Goal: Check status: Check status

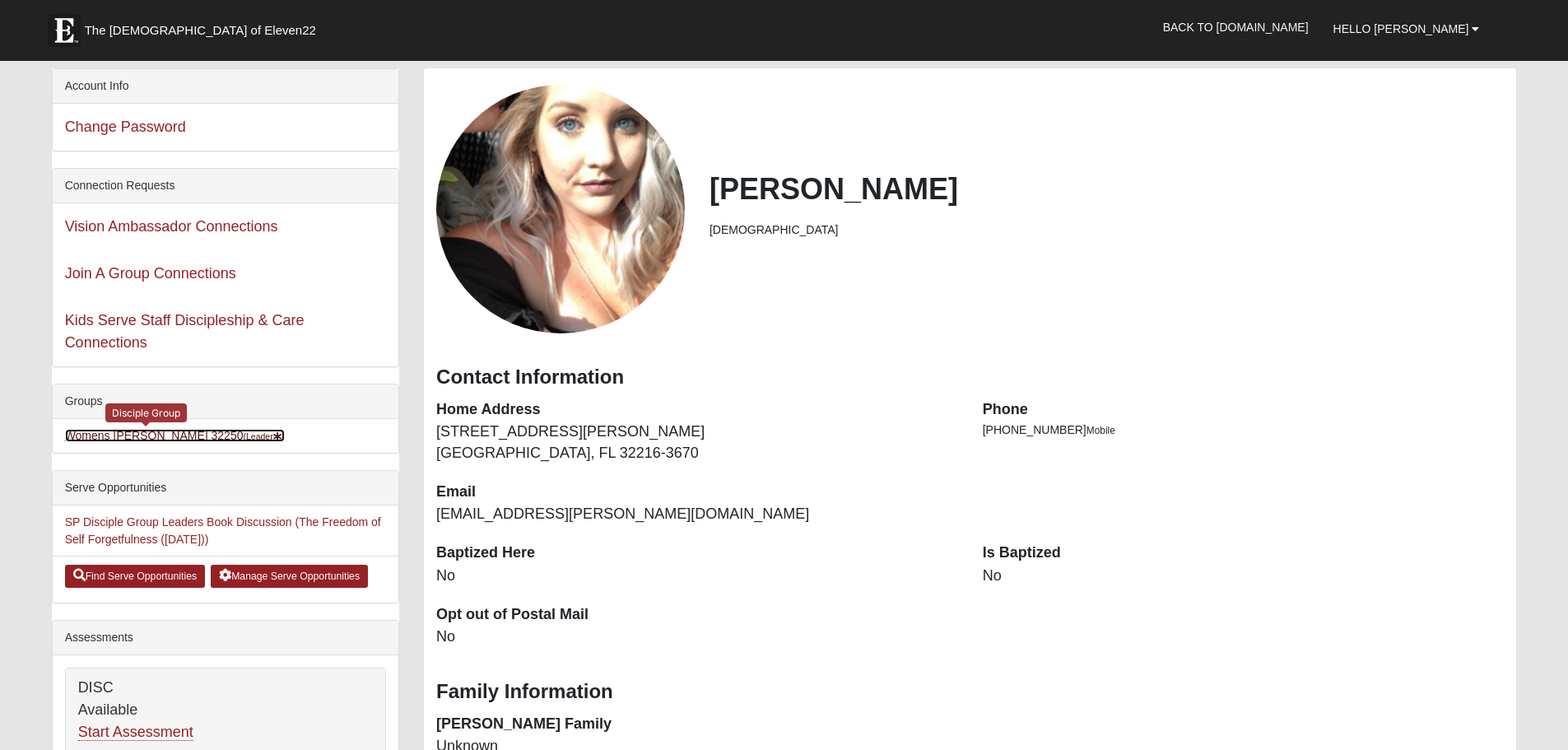
click at [150, 430] on link "Womens [PERSON_NAME] 32250 (Leader )" at bounding box center [175, 435] width 221 height 13
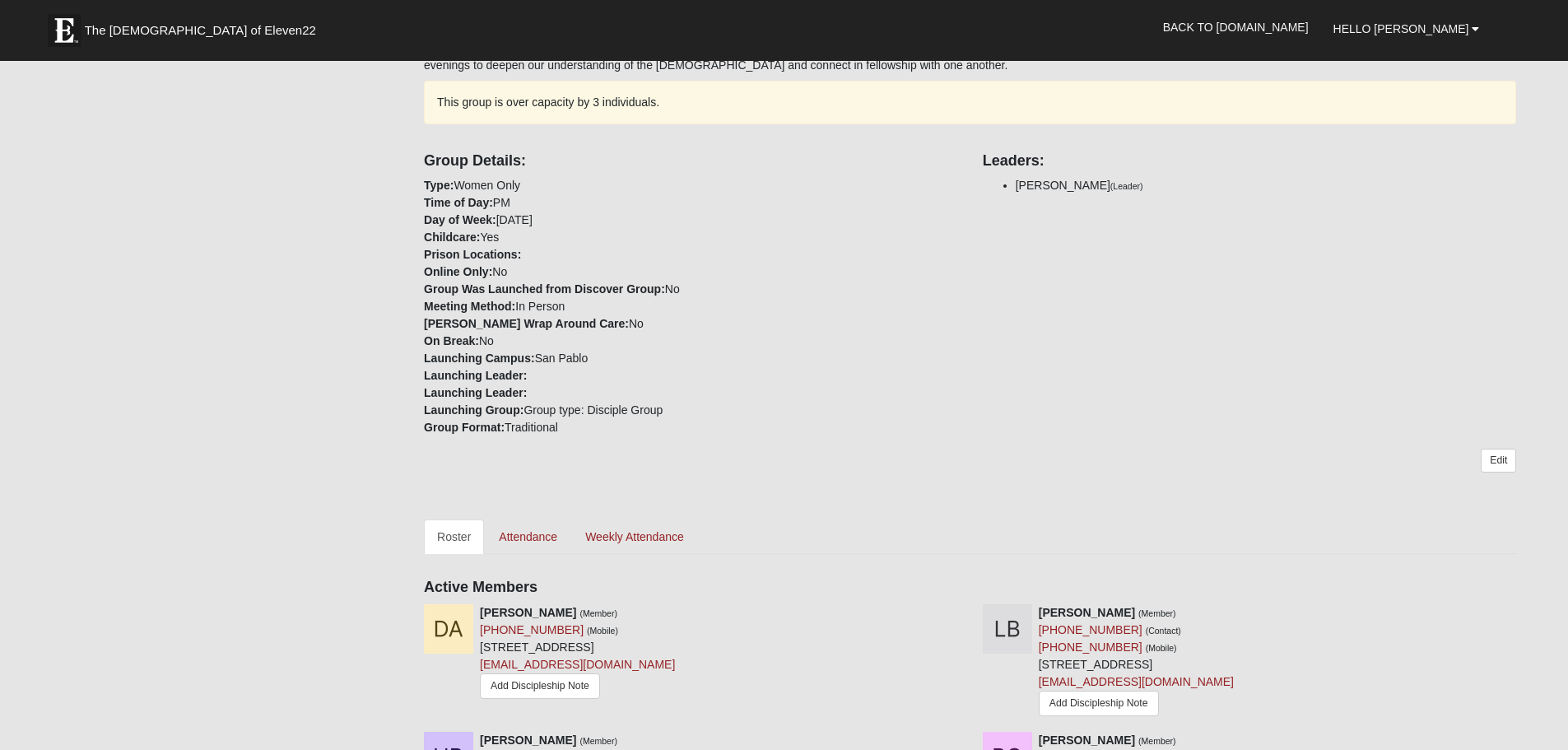
scroll to position [411, 0]
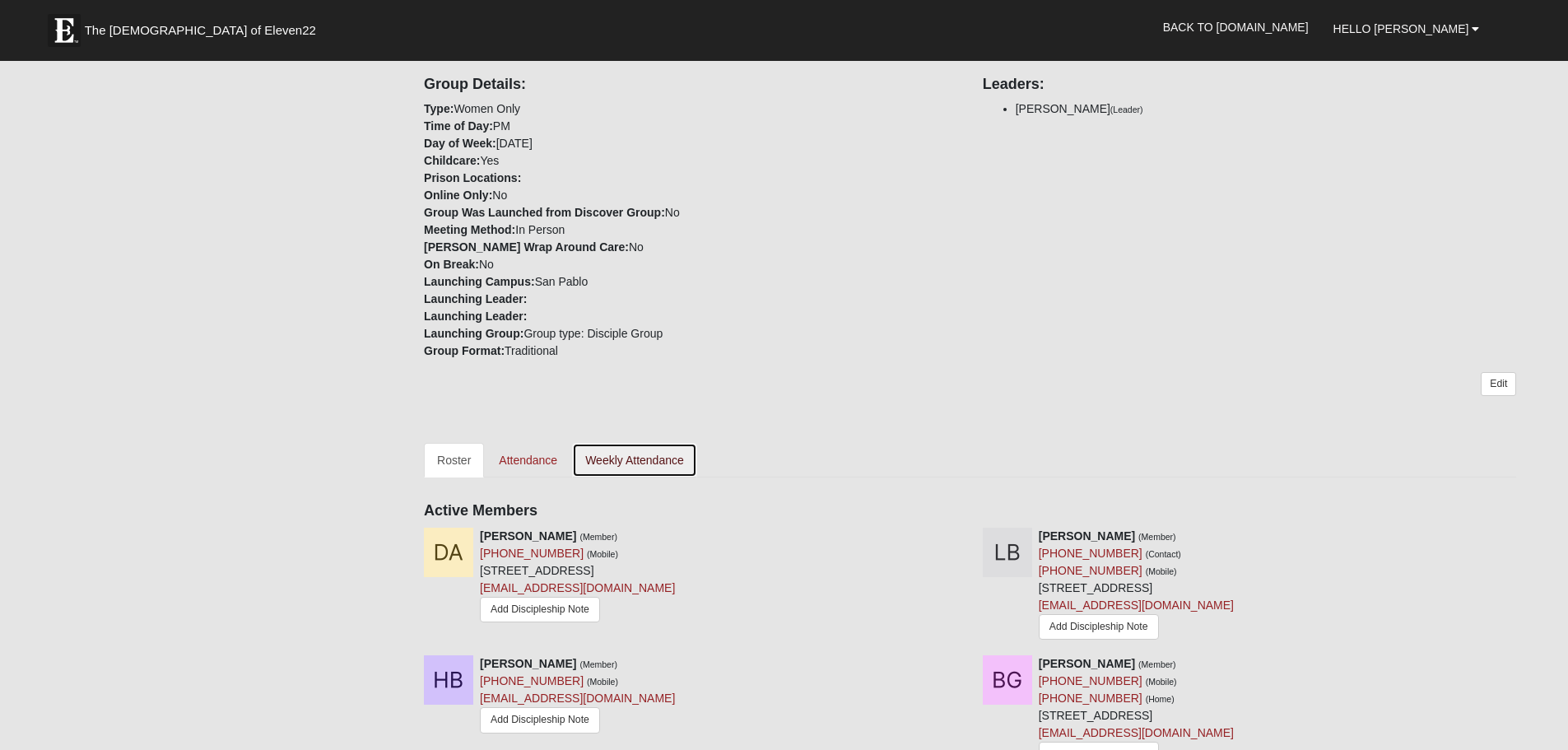
click at [594, 459] on link "Weekly Attendance" at bounding box center [635, 459] width 125 height 35
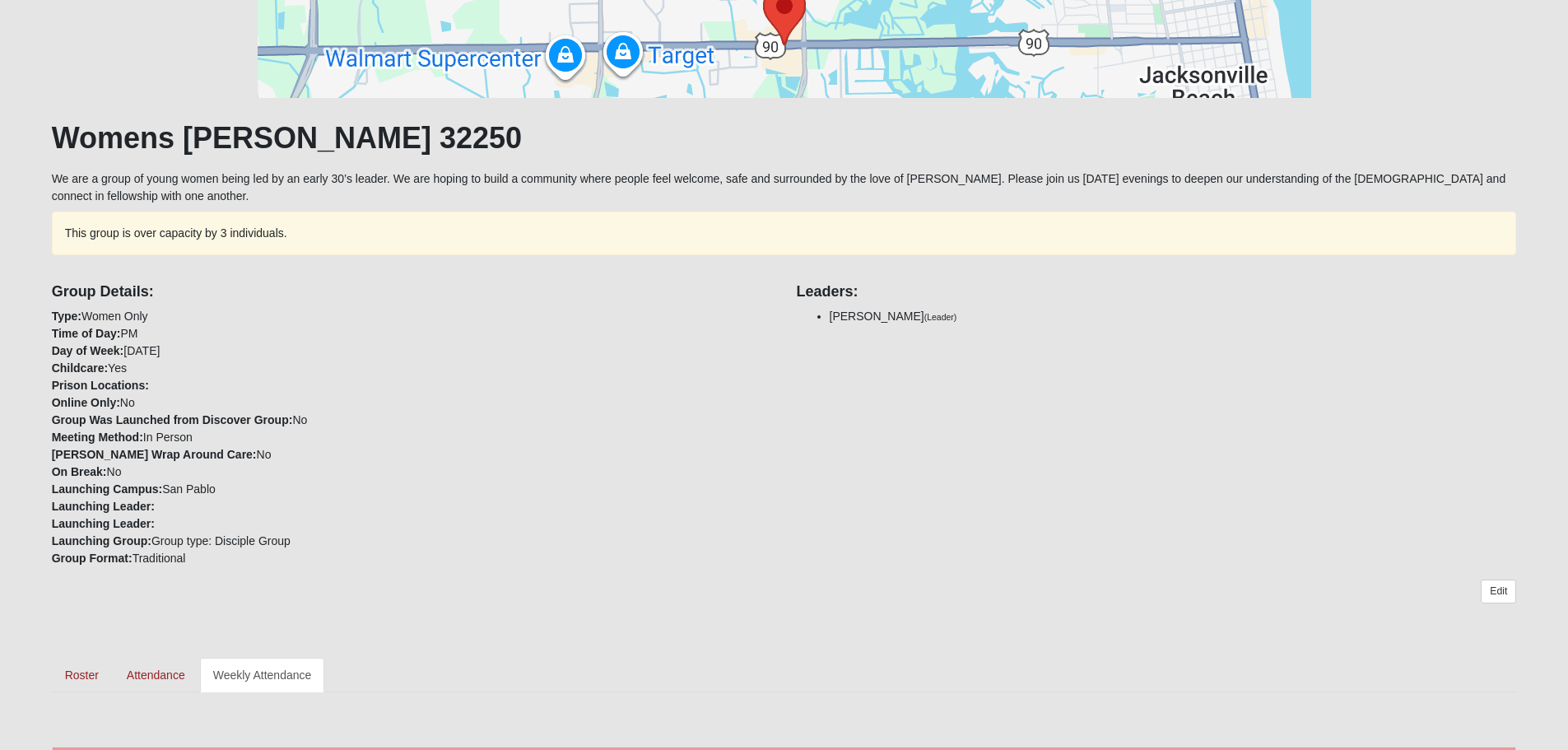
scroll to position [411, 0]
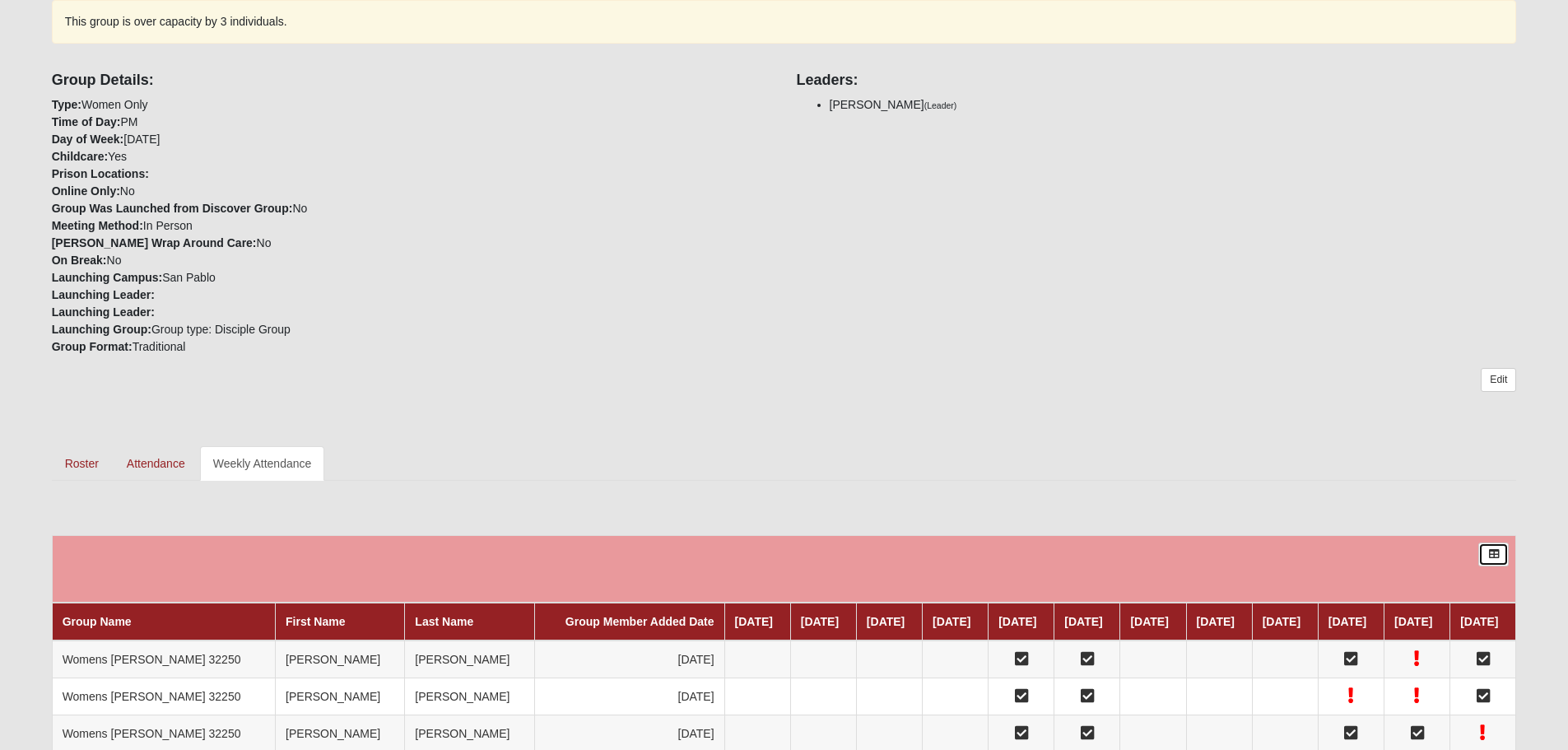
click at [1484, 552] on link at bounding box center [1493, 554] width 30 height 24
click at [1008, 332] on div "Group Details: Type: Women Only Time of Day: PM Day of Week: Monday Childcare: …" at bounding box center [784, 207] width 1489 height 295
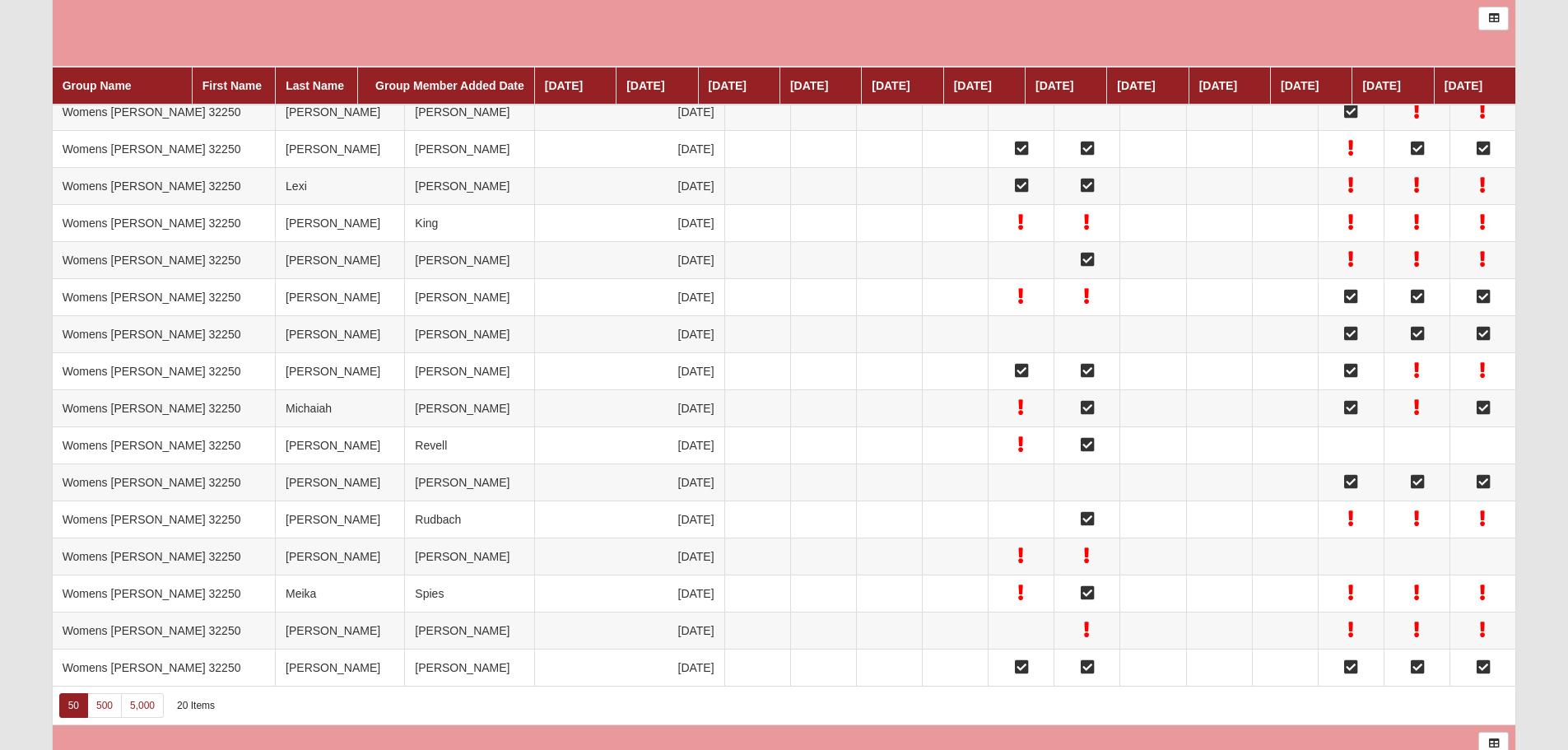
scroll to position [1153, 0]
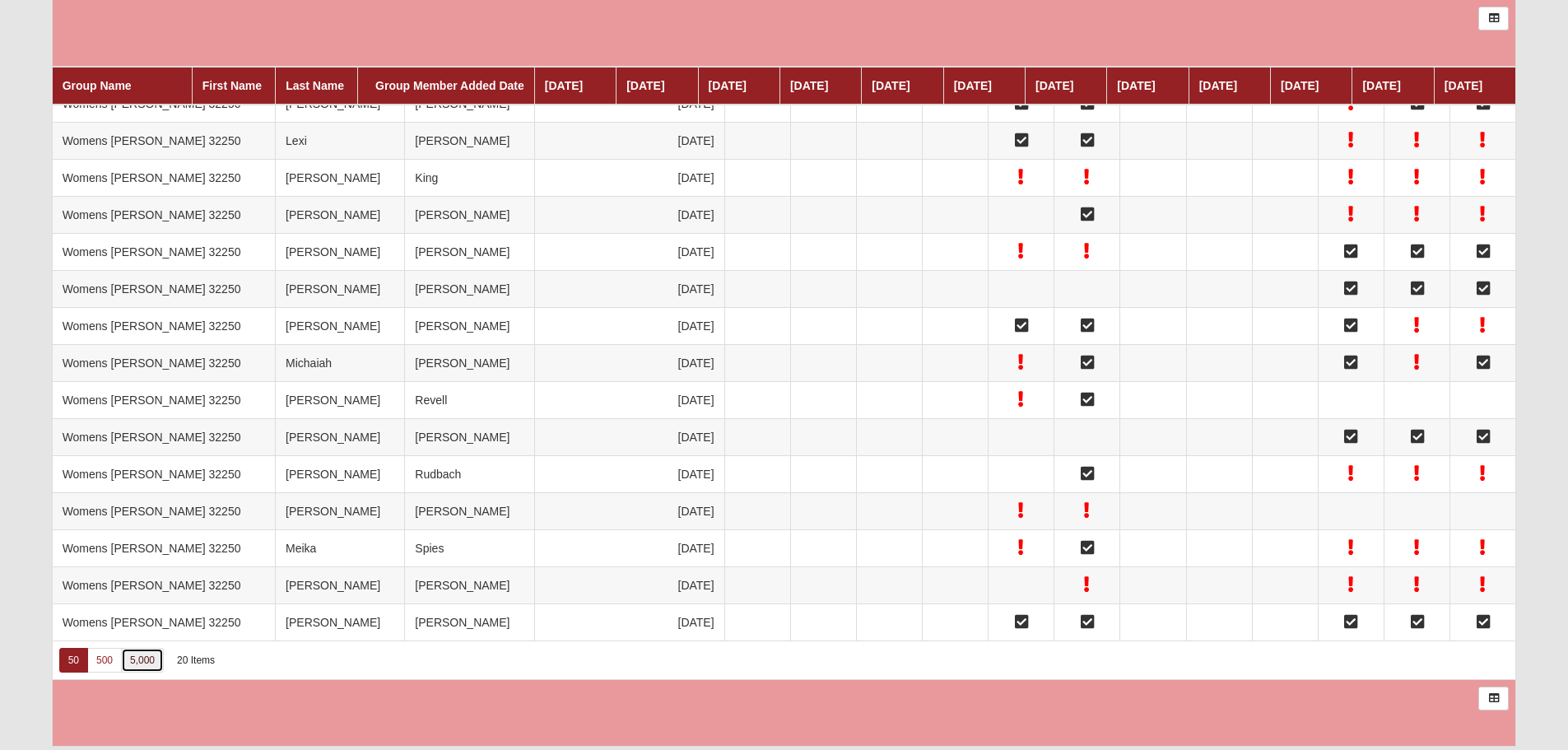
click at [153, 664] on link "5,000" at bounding box center [142, 660] width 43 height 25
